Goal: Information Seeking & Learning: Find specific fact

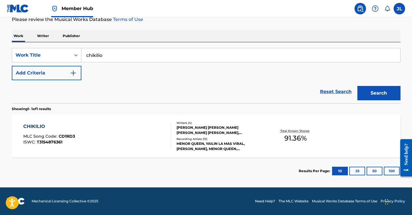
click at [124, 51] on input "chikilio" at bounding box center [240, 55] width 319 height 14
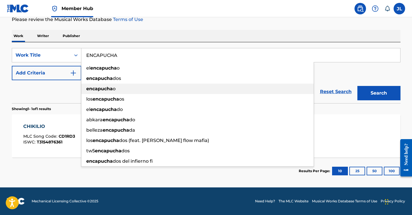
click at [118, 90] on div "encapucha o" at bounding box center [197, 89] width 232 height 10
type input "encapuchao"
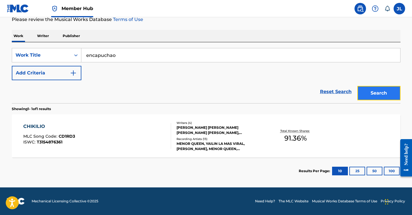
click at [371, 92] on button "Search" at bounding box center [378, 93] width 43 height 14
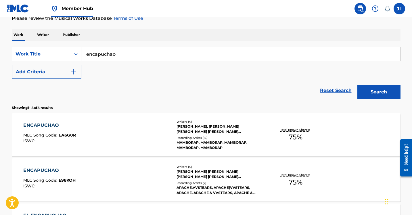
scroll to position [62, 0]
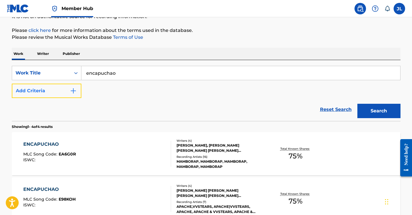
click at [49, 89] on button "Add Criteria" at bounding box center [47, 91] width 70 height 14
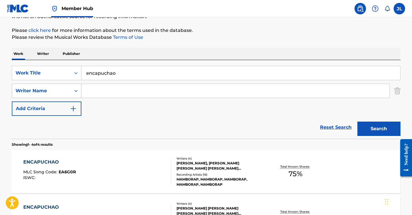
click at [48, 92] on div "Writer Name" at bounding box center [42, 90] width 52 height 7
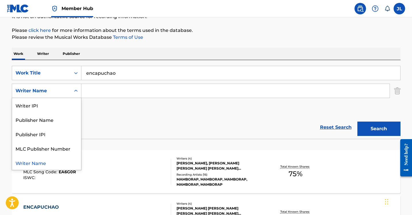
click at [97, 92] on input "Search Form" at bounding box center [235, 91] width 308 height 14
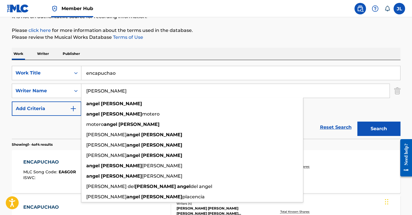
type input "ANGEL ROSARIO"
click at [357, 122] on button "Search" at bounding box center [378, 129] width 43 height 14
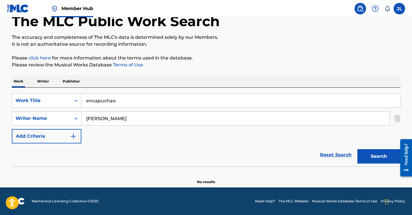
scroll to position [34, 0]
